Goal: Information Seeking & Learning: Check status

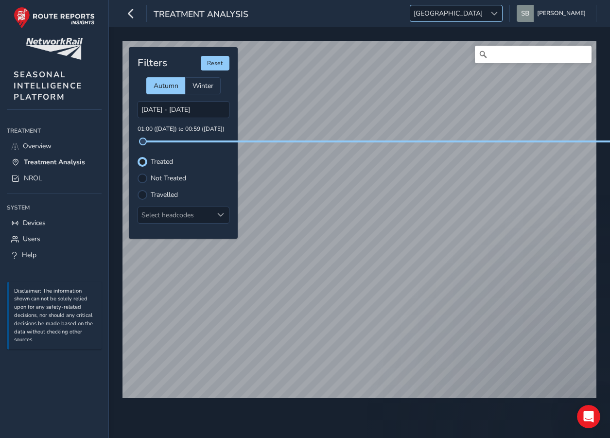
click at [498, 14] on span at bounding box center [494, 13] width 7 height 7
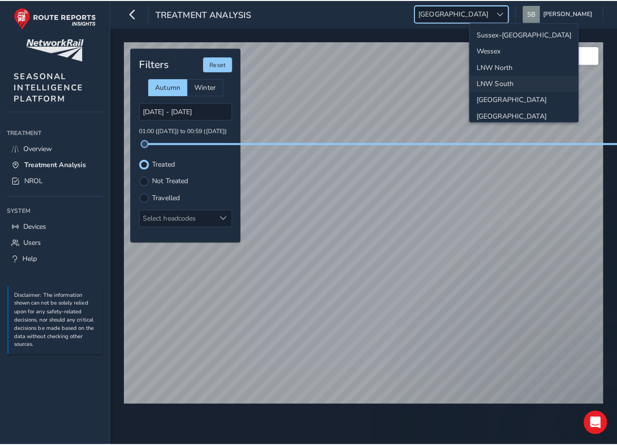
scroll to position [34, 0]
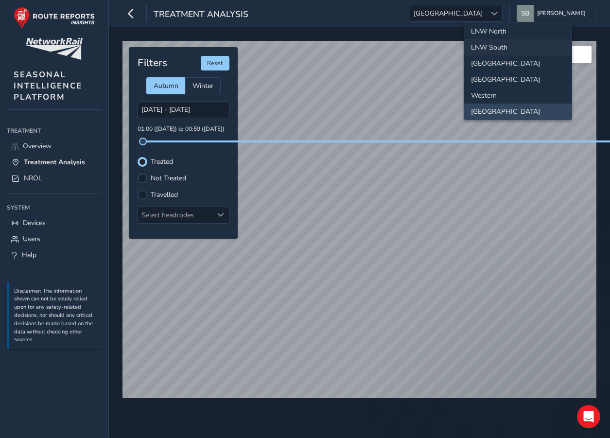
click at [497, 46] on li "LNW South" at bounding box center [517, 47] width 107 height 16
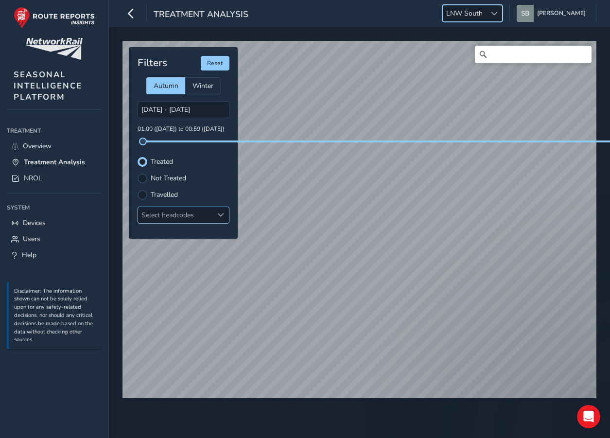
click at [220, 215] on span at bounding box center [220, 214] width 7 height 7
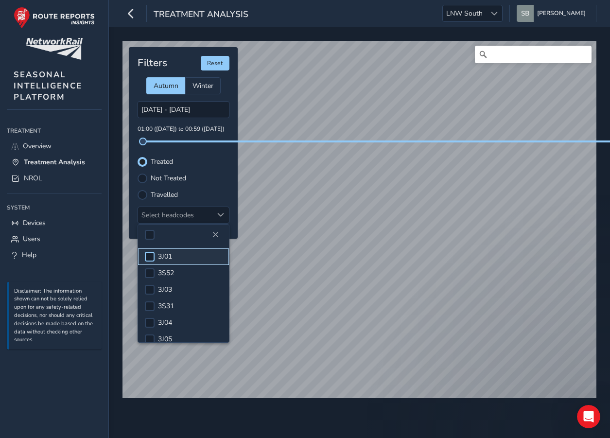
click at [151, 256] on div at bounding box center [150, 257] width 10 height 10
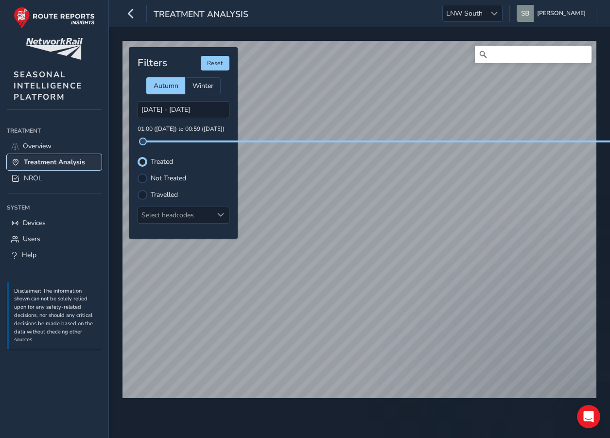
click at [68, 159] on span "Treatment Analysis" at bounding box center [54, 161] width 61 height 9
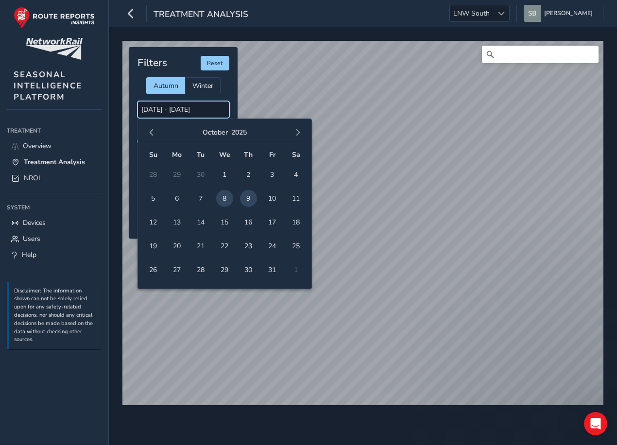
click at [203, 110] on input "[DATE] - [DATE]" at bounding box center [183, 109] width 92 height 17
click at [246, 198] on span "9" at bounding box center [248, 198] width 17 height 17
click at [143, 108] on input "[DATE] - [DATE]" at bounding box center [183, 109] width 92 height 17
click at [148, 109] on input "[DATE] - [DATE]" at bounding box center [183, 109] width 92 height 17
click at [243, 200] on span "9" at bounding box center [248, 198] width 17 height 17
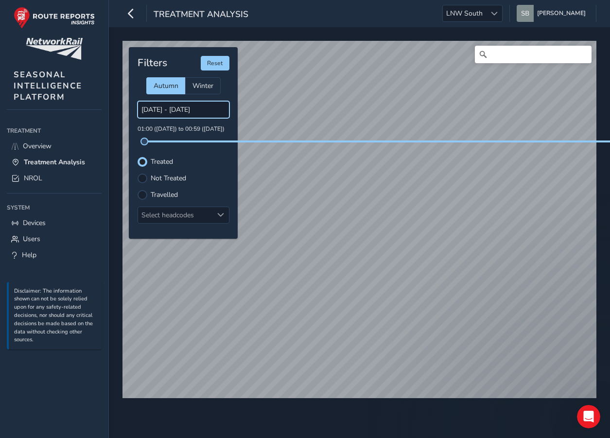
click at [161, 110] on input "[DATE] - [DATE]" at bounding box center [183, 109] width 92 height 17
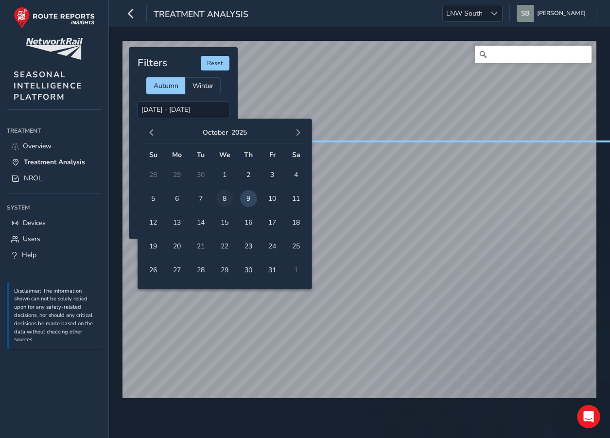
click at [223, 201] on span "8" at bounding box center [224, 198] width 17 height 17
type input "[DATE] - [DATE]"
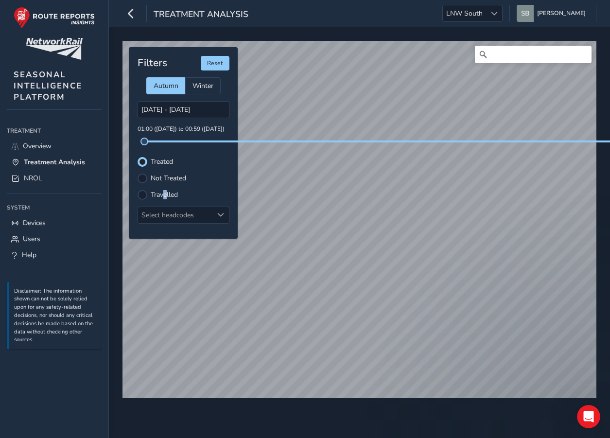
click at [166, 191] on label "Travelled" at bounding box center [164, 194] width 27 height 7
click at [221, 213] on span at bounding box center [220, 214] width 7 height 7
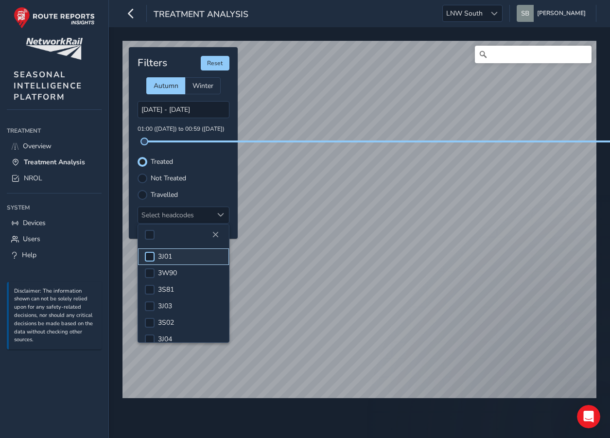
click at [151, 254] on div at bounding box center [150, 257] width 10 height 10
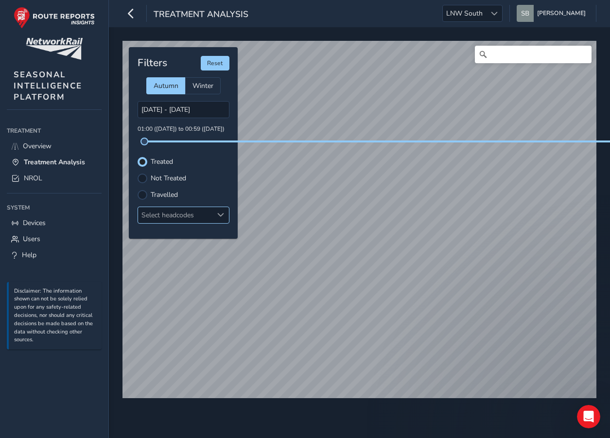
drag, startPoint x: 220, startPoint y: 211, endPoint x: 216, endPoint y: 215, distance: 5.5
click at [219, 211] on div at bounding box center [221, 215] width 16 height 16
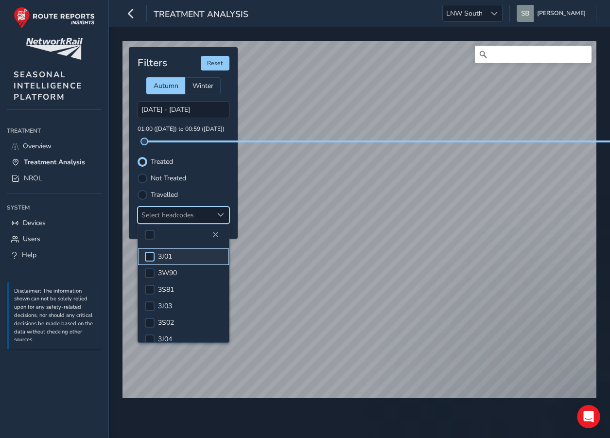
click at [153, 256] on div at bounding box center [150, 257] width 10 height 10
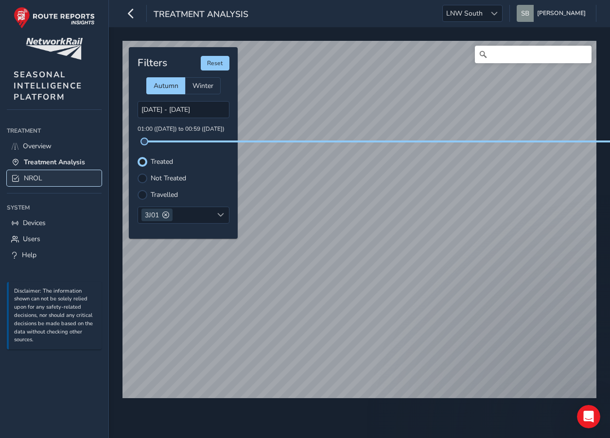
click at [45, 174] on link "NROL" at bounding box center [54, 178] width 95 height 16
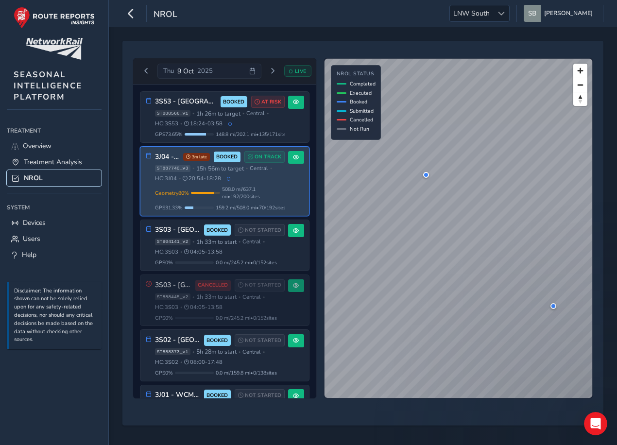
scroll to position [49, 0]
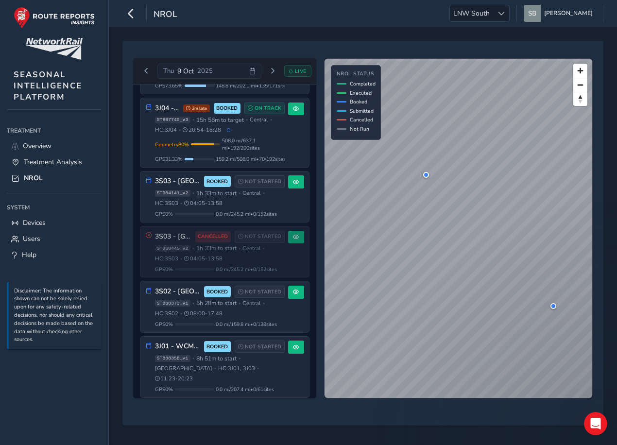
click at [223, 336] on div "3S53 - [GEOGRAPHIC_DATA] (2025) BOOKED AT RISK ST888566_v1 • 1h 26m to target •…" at bounding box center [224, 242] width 183 height 314
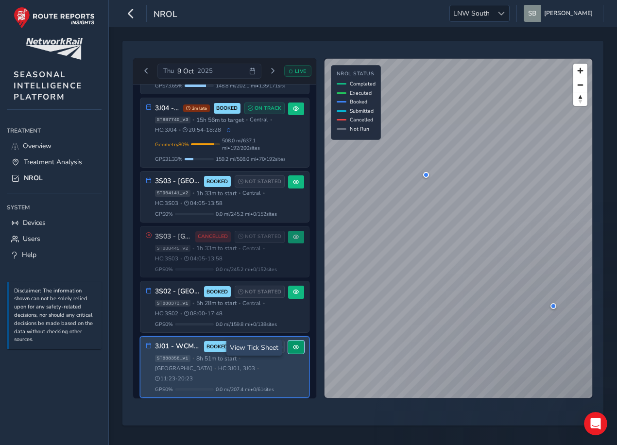
click at [293, 345] on span at bounding box center [296, 347] width 6 height 6
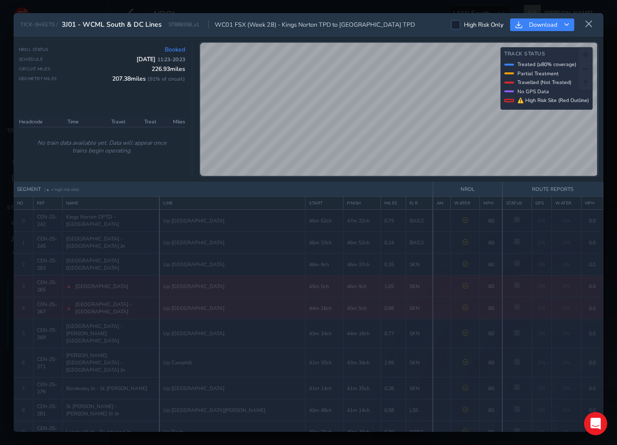
click at [152, 59] on span "[DATE] 11:23 - 20:23" at bounding box center [161, 59] width 49 height 8
click at [593, 24] on icon at bounding box center [588, 24] width 9 height 9
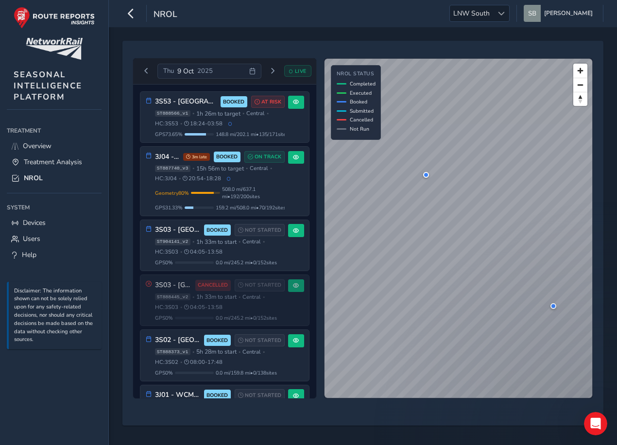
drag, startPoint x: 270, startPoint y: 189, endPoint x: 184, endPoint y: 70, distance: 146.9
click at [184, 70] on span "[DATE]" at bounding box center [185, 71] width 17 height 9
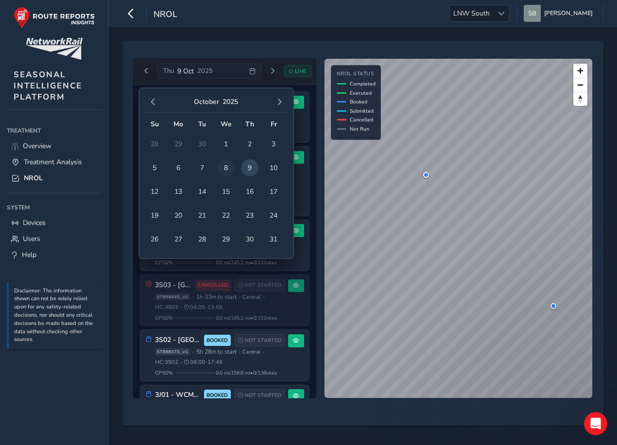
click at [230, 168] on span "8" at bounding box center [226, 167] width 17 height 17
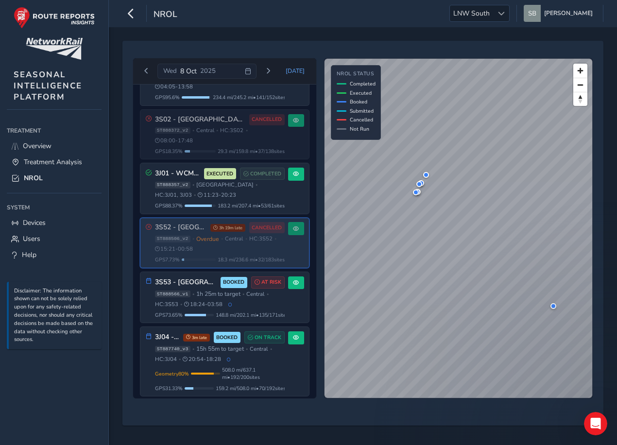
scroll to position [162, 0]
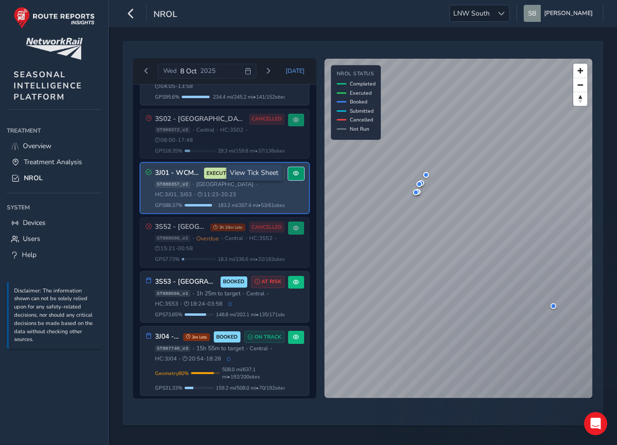
click at [293, 171] on span at bounding box center [296, 174] width 6 height 6
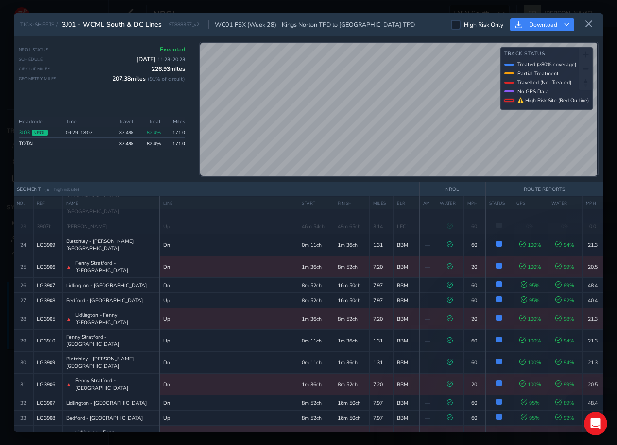
scroll to position [534, 0]
